Goal: Check status

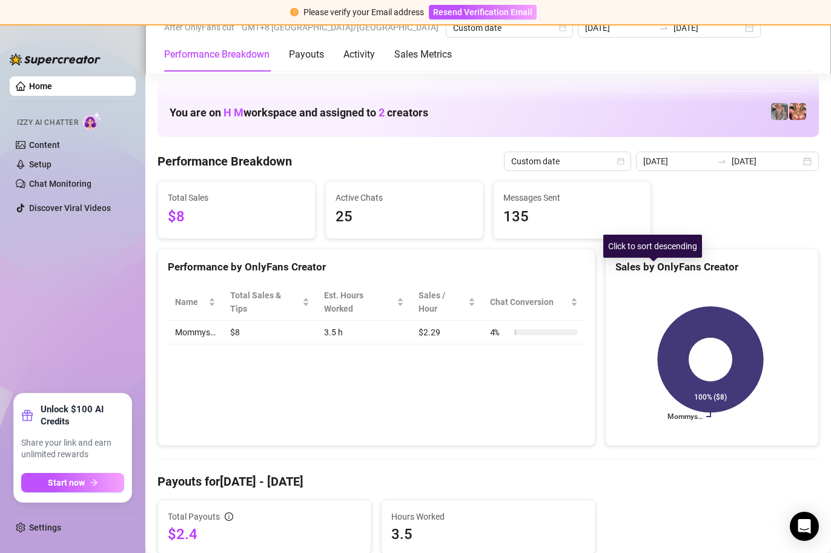
scroll to position [988, 0]
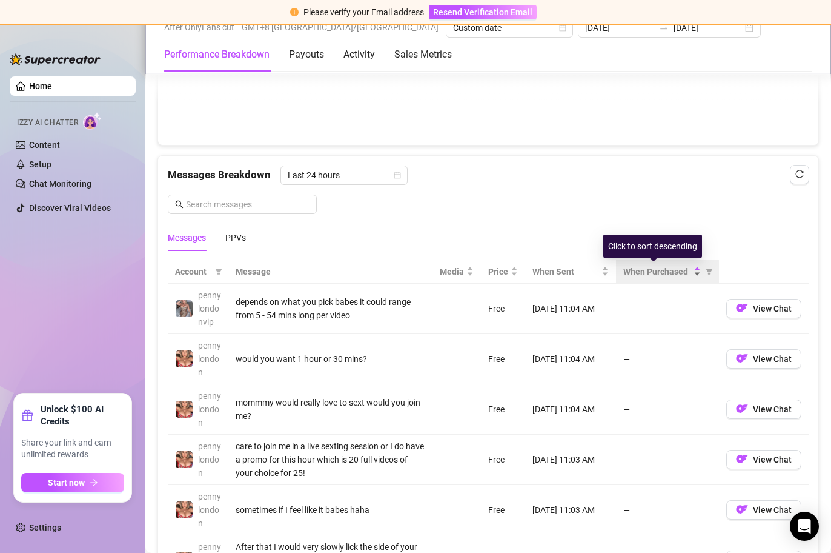
click at [688, 274] on div "When Purchased" at bounding box center [662, 271] width 78 height 13
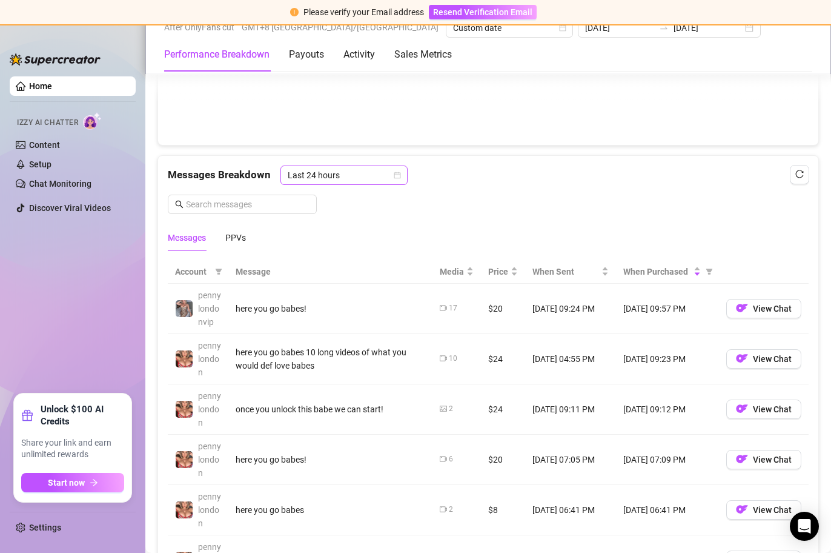
click at [394, 171] on icon "calendar" at bounding box center [397, 174] width 7 height 7
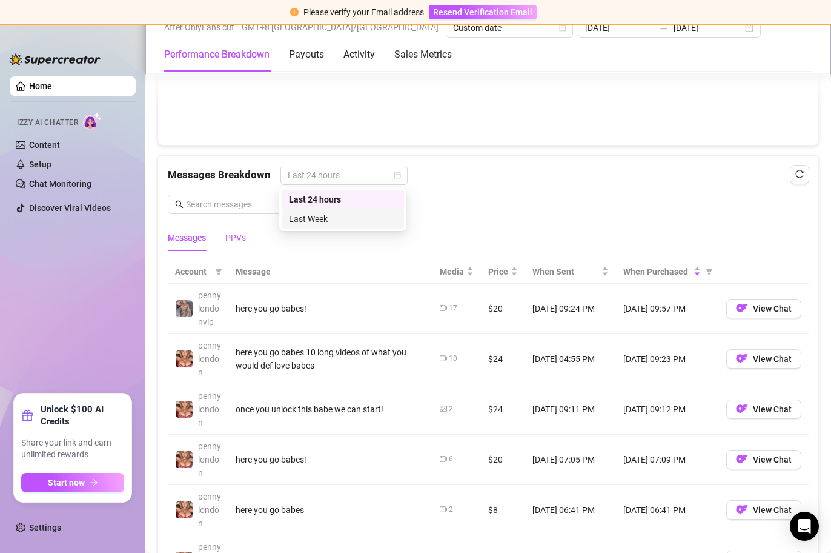
click at [241, 239] on div "PPVs" at bounding box center [235, 237] width 21 height 13
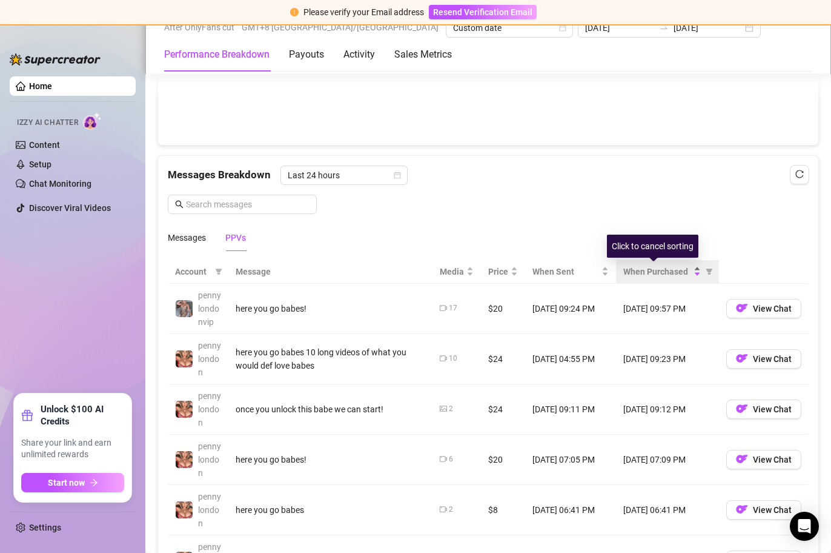
click at [684, 270] on div "When Purchased" at bounding box center [662, 271] width 78 height 13
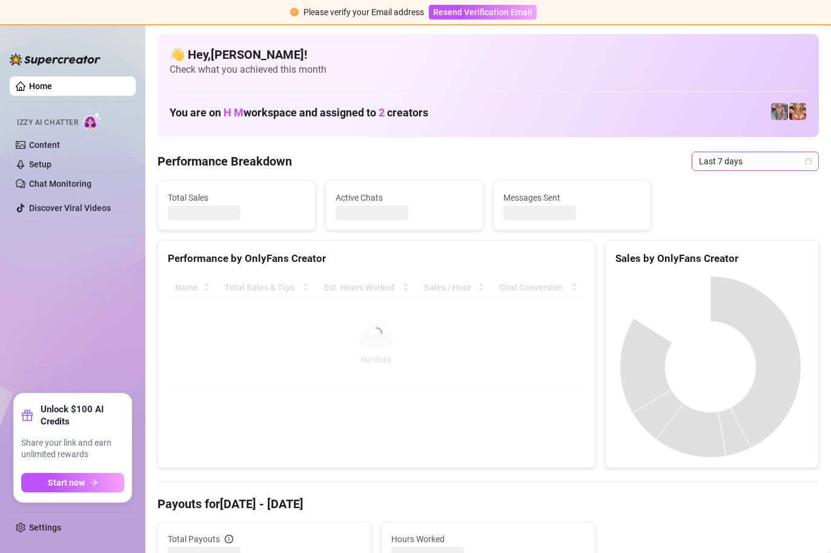
click at [806, 160] on icon "calendar" at bounding box center [809, 161] width 7 height 7
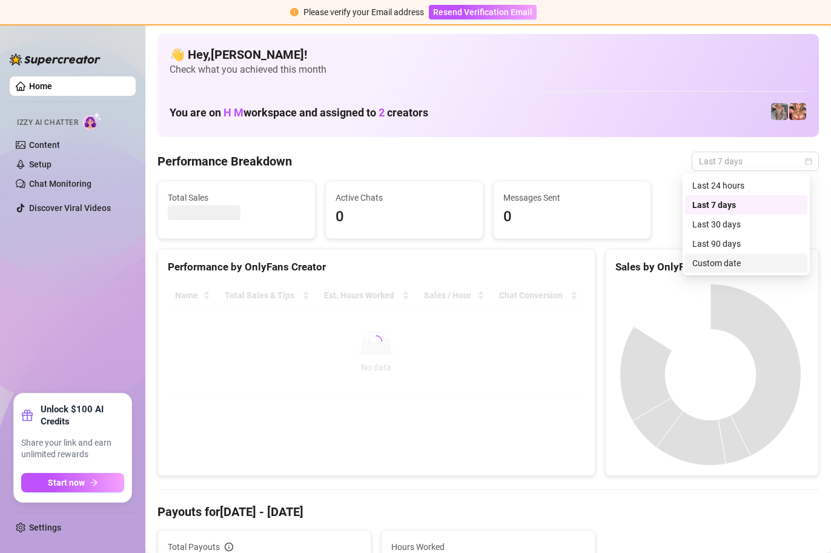
click at [721, 260] on div "Custom date" at bounding box center [746, 262] width 108 height 13
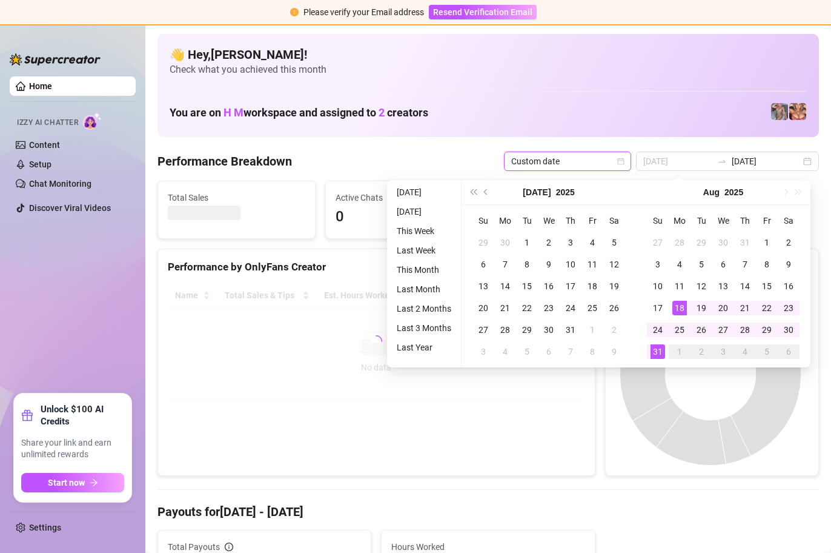
type input "[DATE]"
click at [661, 352] on div "31" at bounding box center [658, 351] width 15 height 15
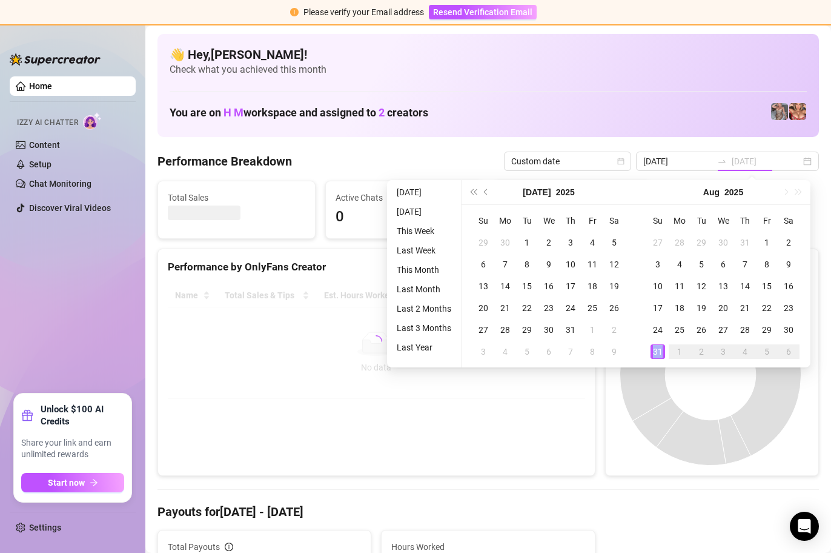
click at [661, 352] on div "31" at bounding box center [658, 351] width 15 height 15
type input "[DATE]"
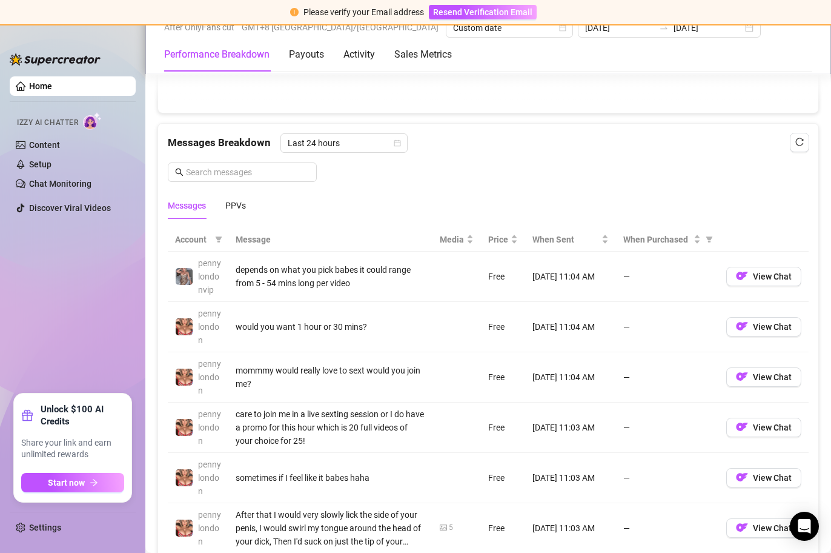
scroll to position [1014, 0]
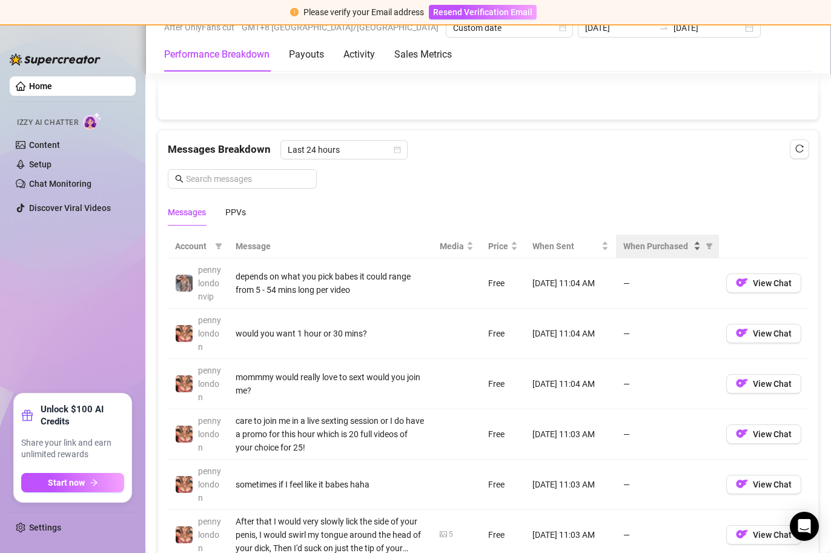
click at [691, 247] on div "When Purchased" at bounding box center [662, 245] width 78 height 13
click at [687, 246] on div "When Purchased" at bounding box center [662, 245] width 78 height 13
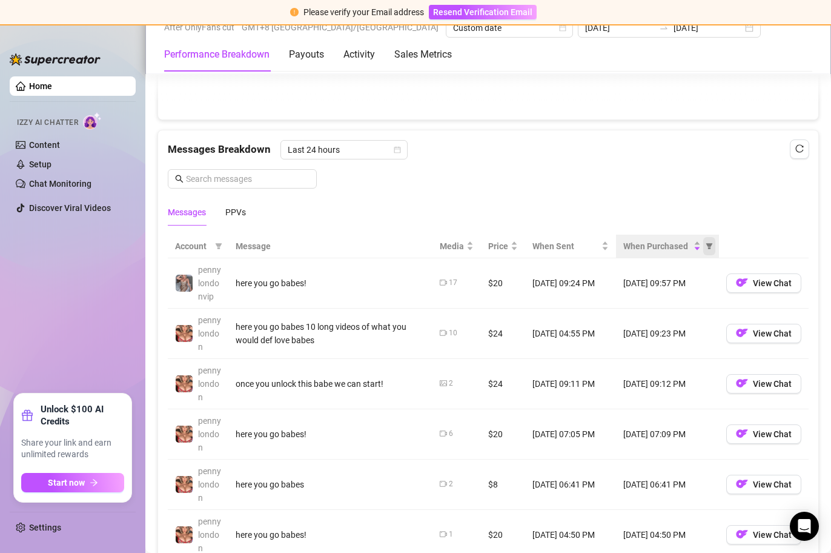
click at [706, 245] on icon "filter" at bounding box center [709, 246] width 7 height 6
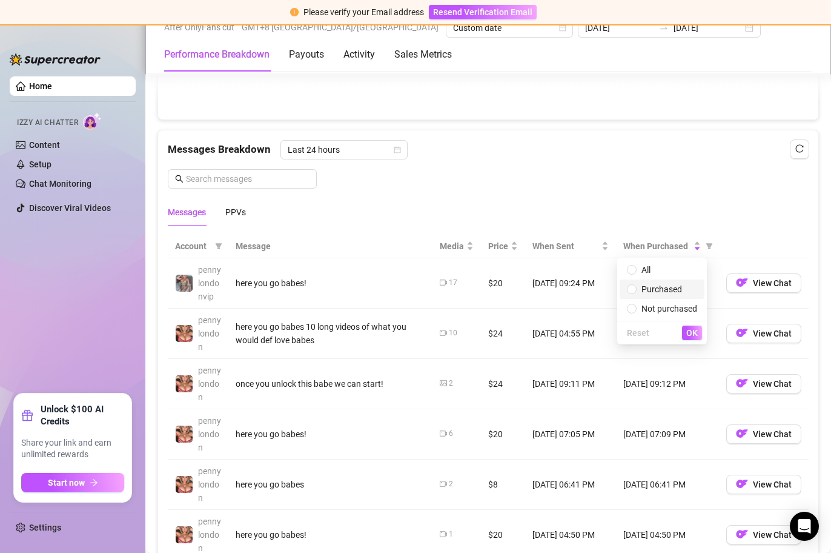
click at [679, 290] on span "Purchased" at bounding box center [662, 289] width 41 height 10
click at [691, 330] on span "OK" at bounding box center [692, 333] width 12 height 10
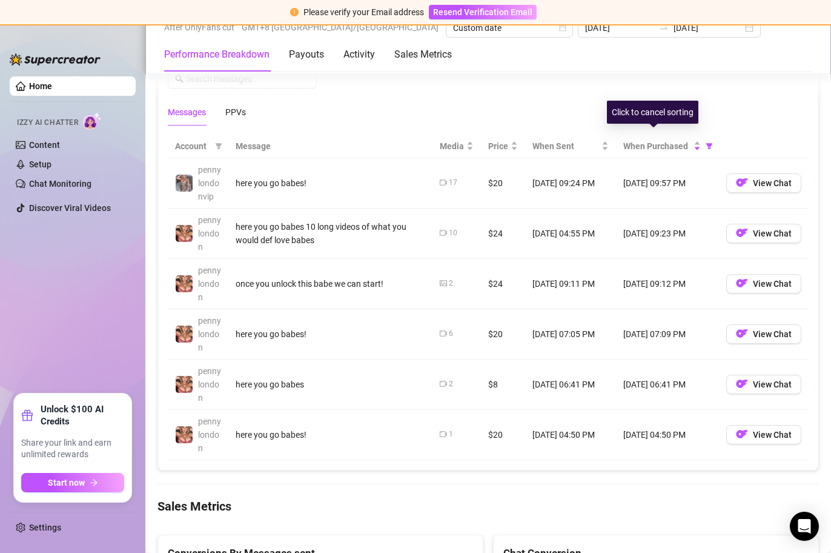
scroll to position [1072, 0]
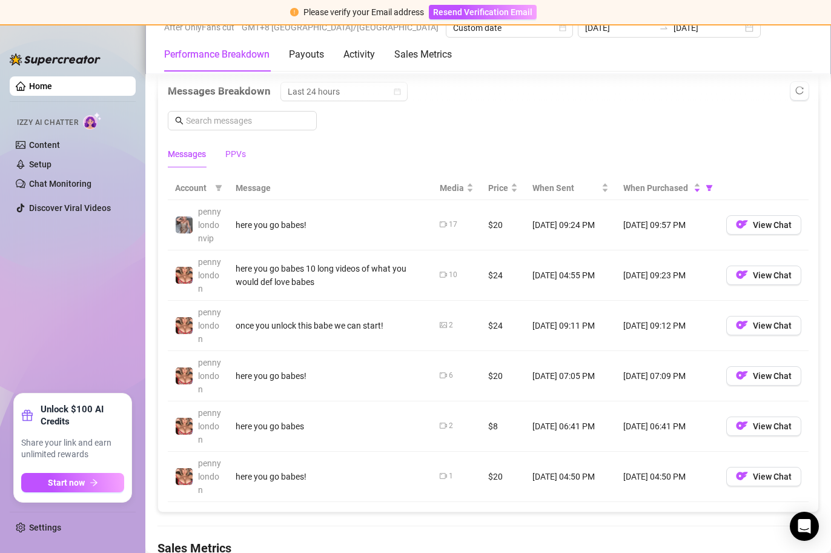
click at [237, 150] on div "PPVs" at bounding box center [235, 153] width 21 height 13
click at [359, 93] on span "Last 24 hours" at bounding box center [344, 91] width 113 height 18
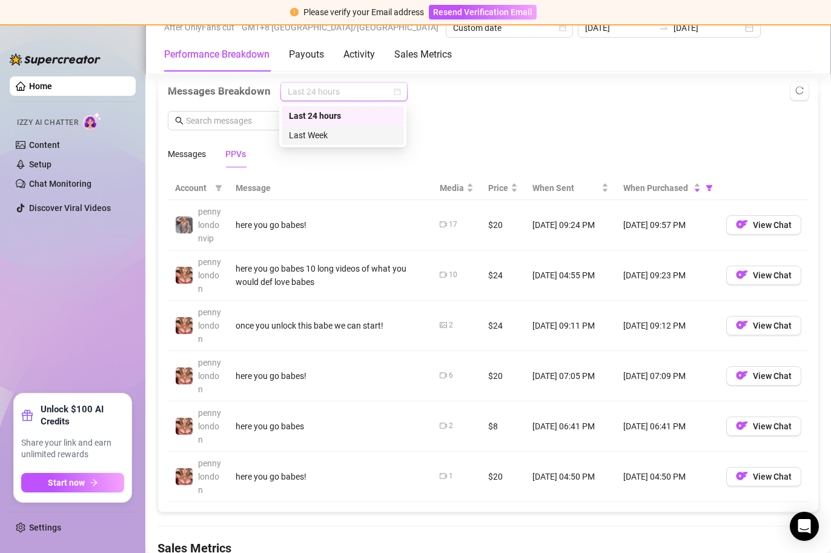
click at [347, 133] on div "Last Week" at bounding box center [343, 134] width 108 height 13
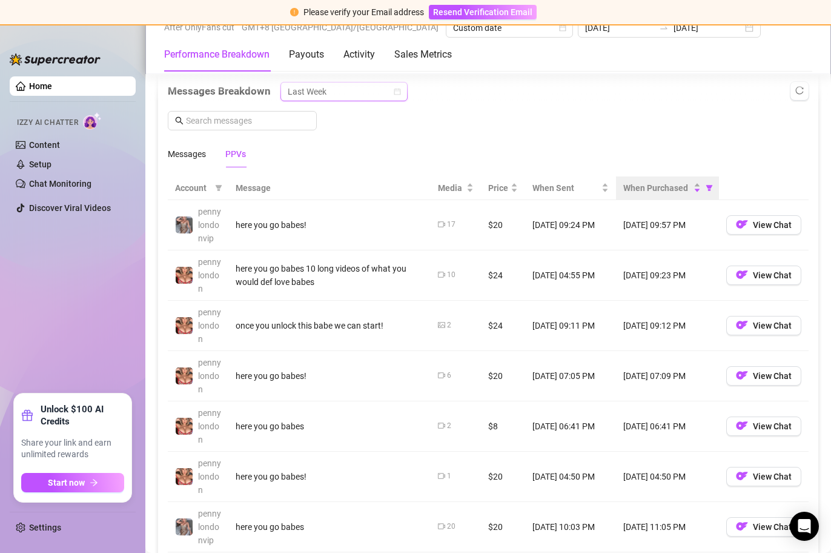
scroll to position [1074, 0]
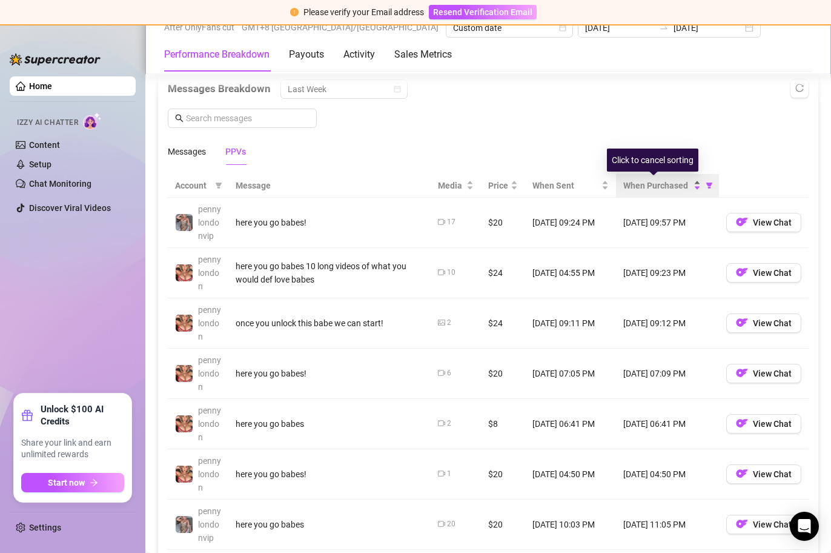
click at [688, 188] on div "When Purchased" at bounding box center [662, 185] width 78 height 13
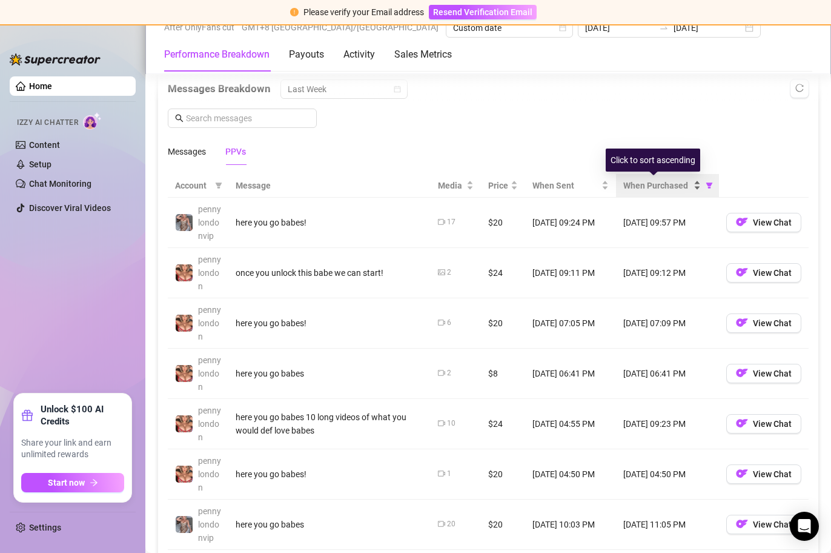
click at [689, 185] on div "When Purchased" at bounding box center [662, 185] width 78 height 13
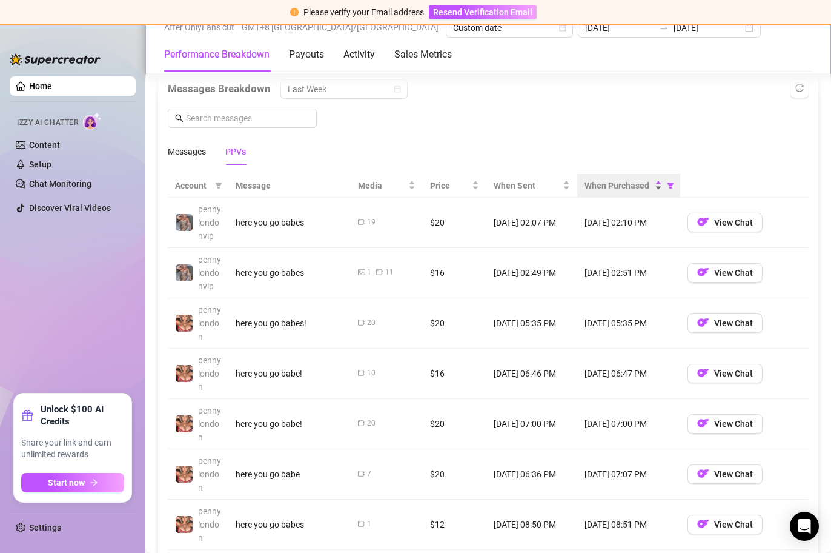
click at [651, 189] on div "When Purchased" at bounding box center [624, 185] width 78 height 13
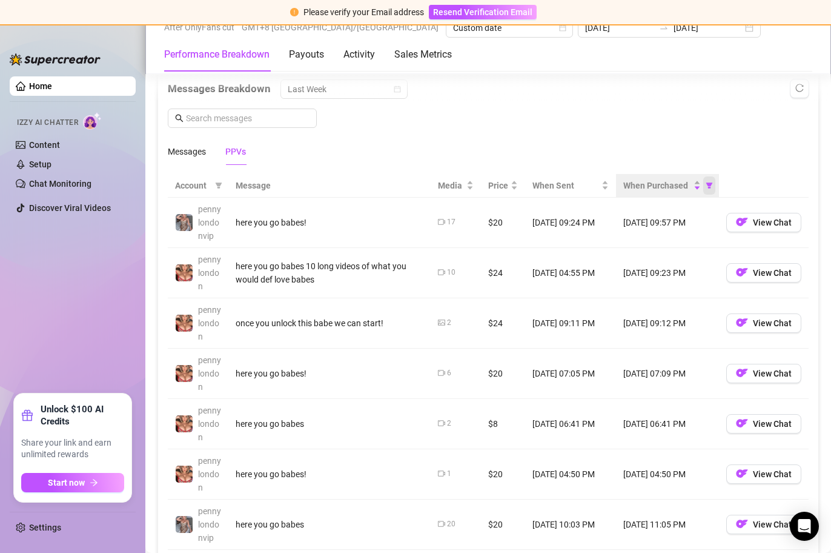
click at [706, 183] on icon "filter" at bounding box center [709, 185] width 7 height 6
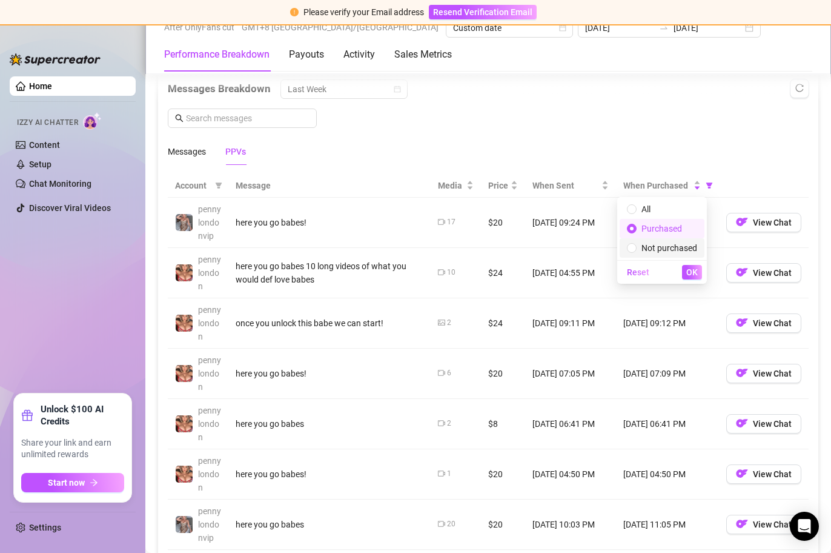
click at [652, 244] on span "Not purchased" at bounding box center [670, 248] width 56 height 10
radio input "false"
radio input "true"
click at [689, 268] on span "OK" at bounding box center [692, 272] width 12 height 10
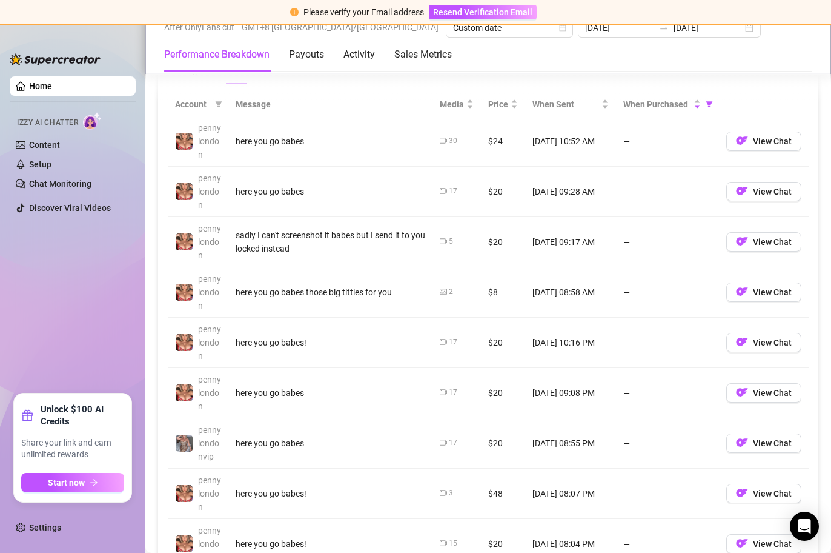
scroll to position [1137, 0]
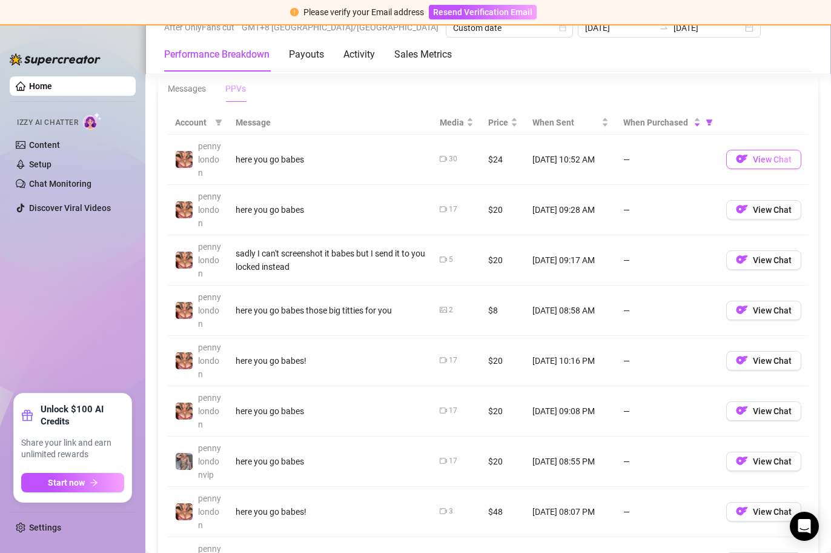
click at [753, 159] on span "View Chat" at bounding box center [772, 159] width 39 height 10
